Goal: Use online tool/utility: Utilize a website feature to perform a specific function

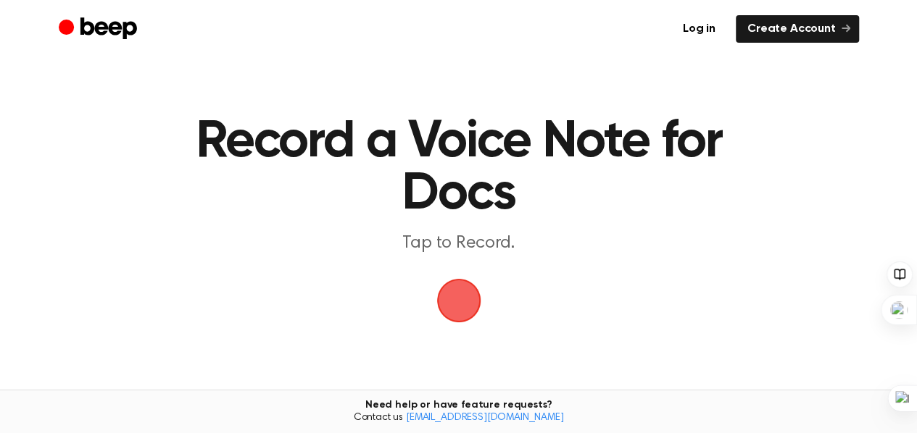
click at [453, 310] on span "button" at bounding box center [459, 301] width 78 height 78
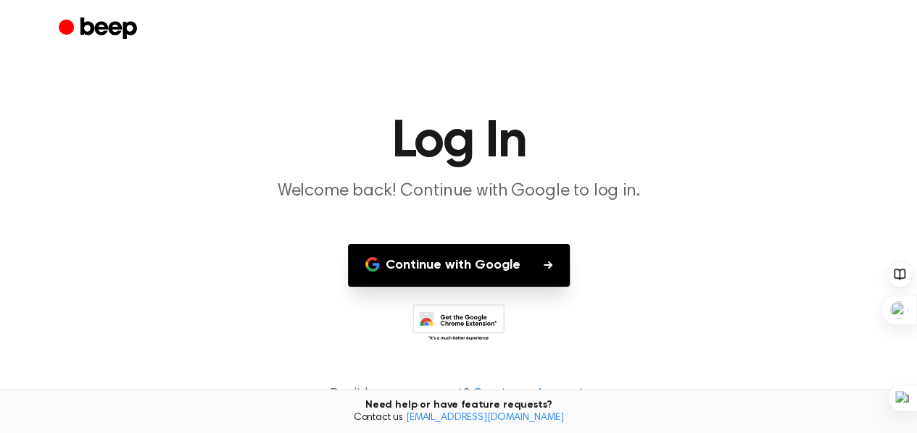
click at [481, 264] on button "Continue with Google" at bounding box center [459, 265] width 222 height 43
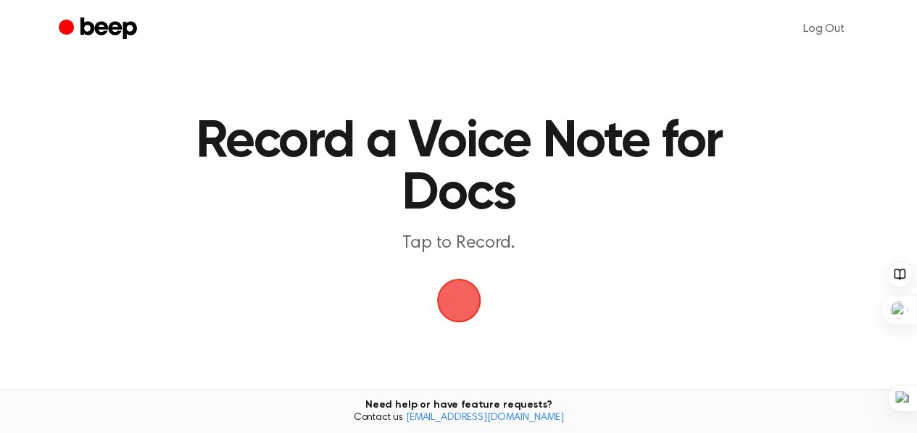
click at [456, 308] on span "button" at bounding box center [458, 300] width 81 height 81
click at [456, 308] on span "button" at bounding box center [459, 301] width 72 height 72
click at [450, 302] on span "button" at bounding box center [458, 300] width 70 height 70
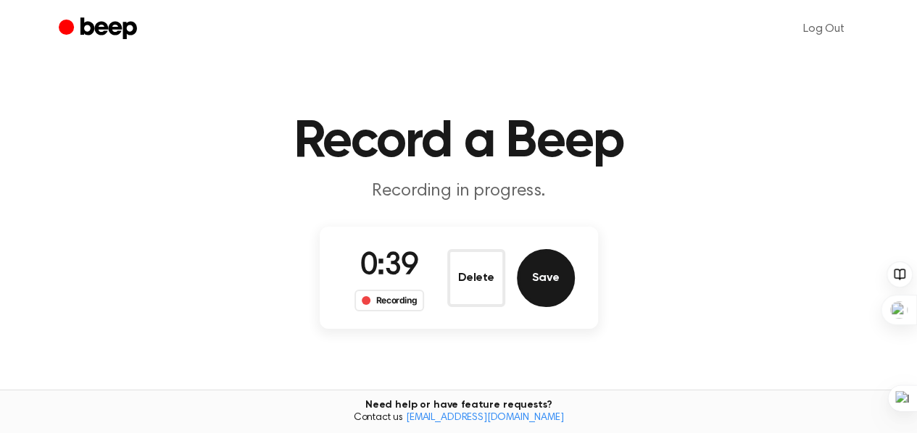
click at [541, 279] on button "Save" at bounding box center [546, 278] width 58 height 58
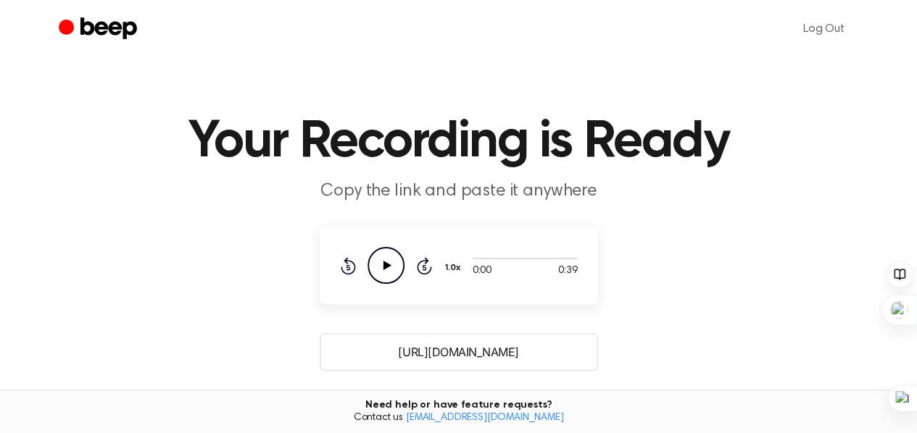
click at [384, 268] on icon at bounding box center [387, 265] width 8 height 9
click at [395, 267] on icon "Pause Audio" at bounding box center [385, 265] width 37 height 37
click at [509, 271] on div "0:23 0:39" at bounding box center [525, 271] width 105 height 15
drag, startPoint x: 531, startPoint y: 256, endPoint x: 690, endPoint y: 264, distance: 159.7
click at [690, 264] on main "Your Recording is Ready Copy the link and paste it anywhere 0:23 0:39 Your brow…" at bounding box center [458, 353] width 917 height 706
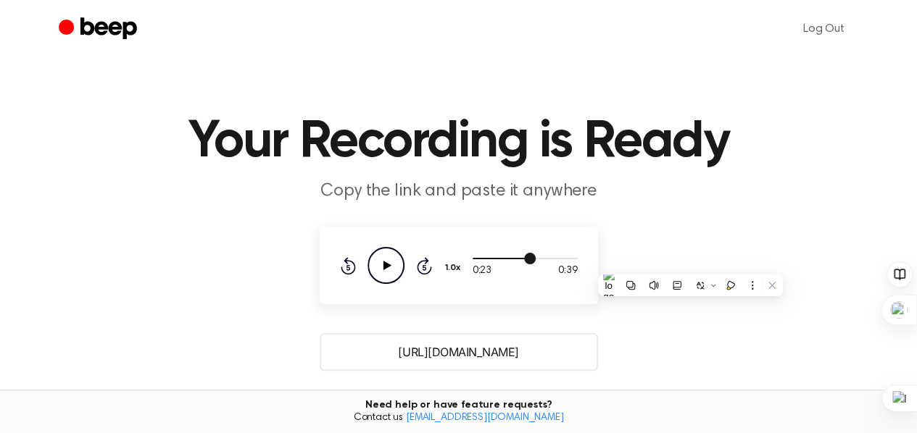
click at [536, 254] on div at bounding box center [525, 258] width 105 height 12
drag, startPoint x: 536, startPoint y: 254, endPoint x: 568, endPoint y: 254, distance: 31.9
click at [568, 254] on div at bounding box center [525, 258] width 105 height 12
drag, startPoint x: 565, startPoint y: 254, endPoint x: 583, endPoint y: 257, distance: 18.4
click at [583, 257] on div "0:35 0:39 Your browser does not support the [object Object] element. 1.0x Rewin…" at bounding box center [459, 266] width 278 height 78
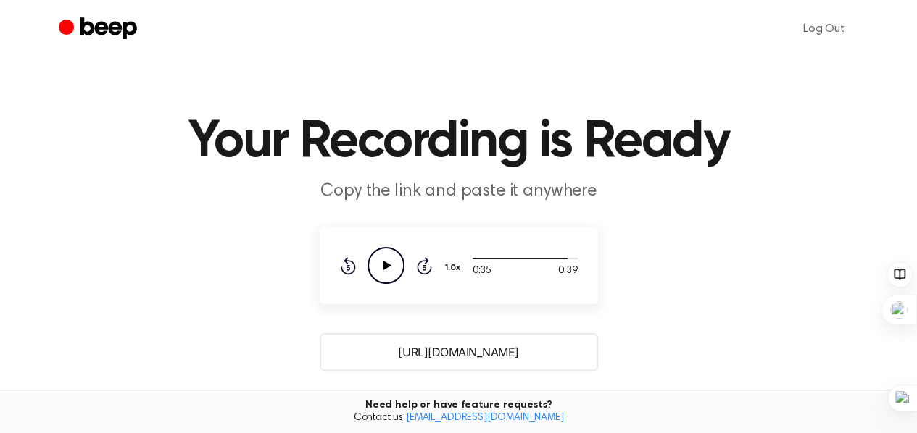
drag, startPoint x: 564, startPoint y: 259, endPoint x: 579, endPoint y: 260, distance: 15.3
click at [579, 260] on div "0:35 0:39 Your browser does not support the [object Object] element. 1.0x Rewin…" at bounding box center [459, 266] width 278 height 78
click at [573, 259] on div at bounding box center [525, 258] width 105 height 1
click at [417, 265] on icon at bounding box center [424, 265] width 15 height 17
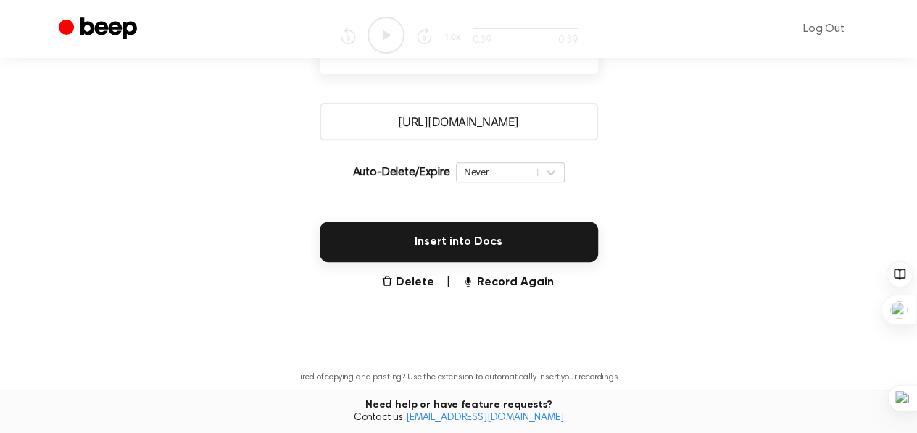
scroll to position [235, 0]
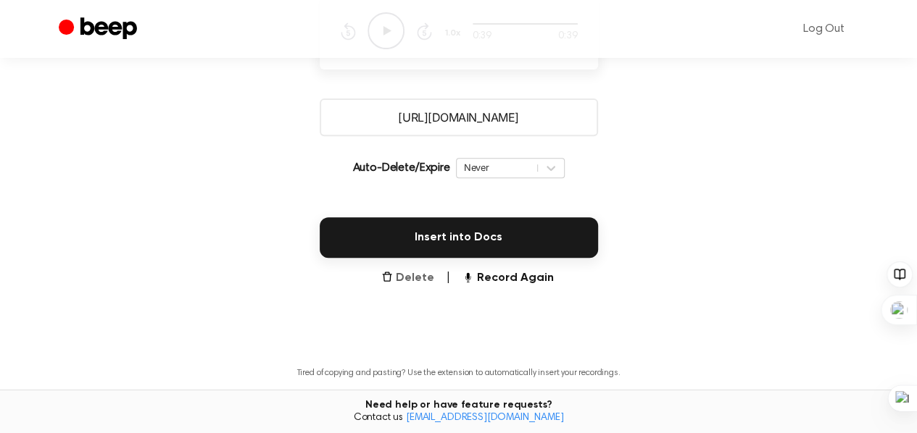
click at [407, 278] on button "Delete" at bounding box center [407, 278] width 53 height 17
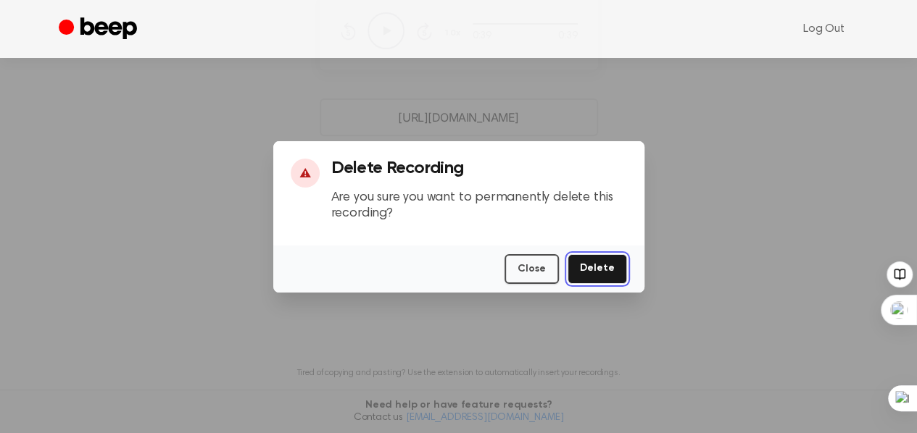
click at [602, 266] on button "Delete" at bounding box center [597, 269] width 59 height 30
